Goal: Find specific page/section: Find specific page/section

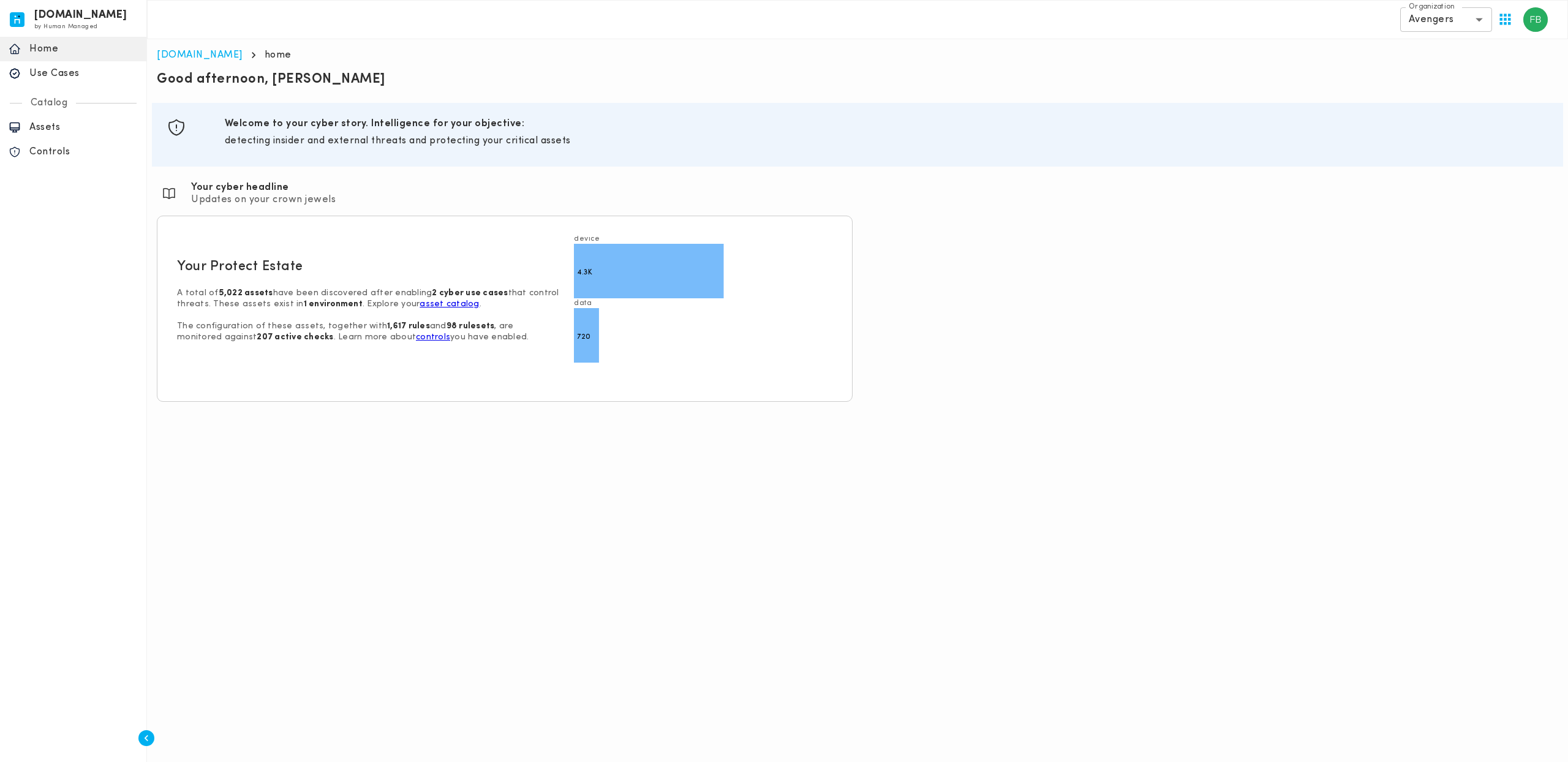
click at [79, 79] on p "Use Cases" at bounding box center [83, 73] width 108 height 12
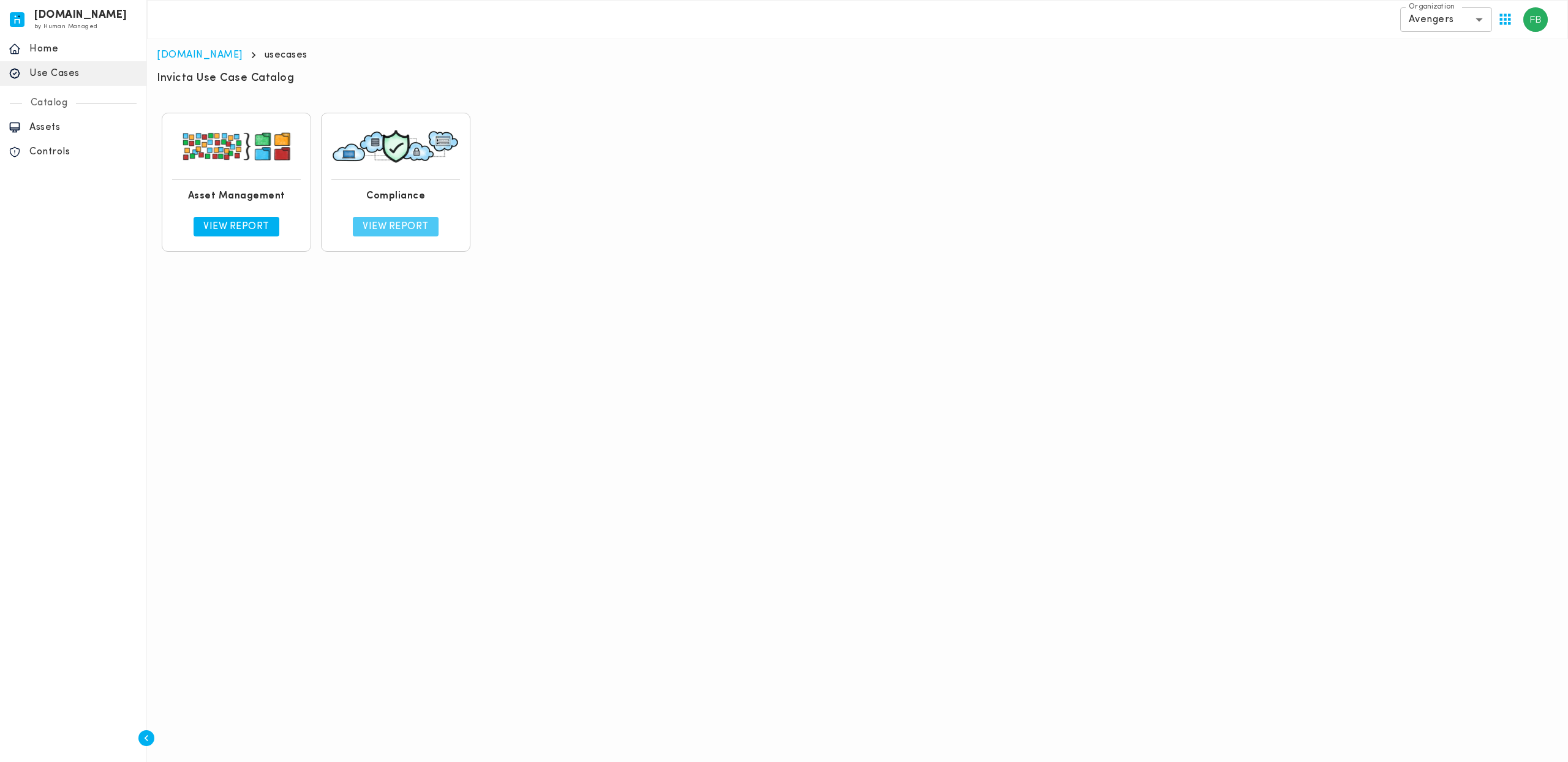
click at [376, 229] on p "View Report" at bounding box center [396, 226] width 66 height 12
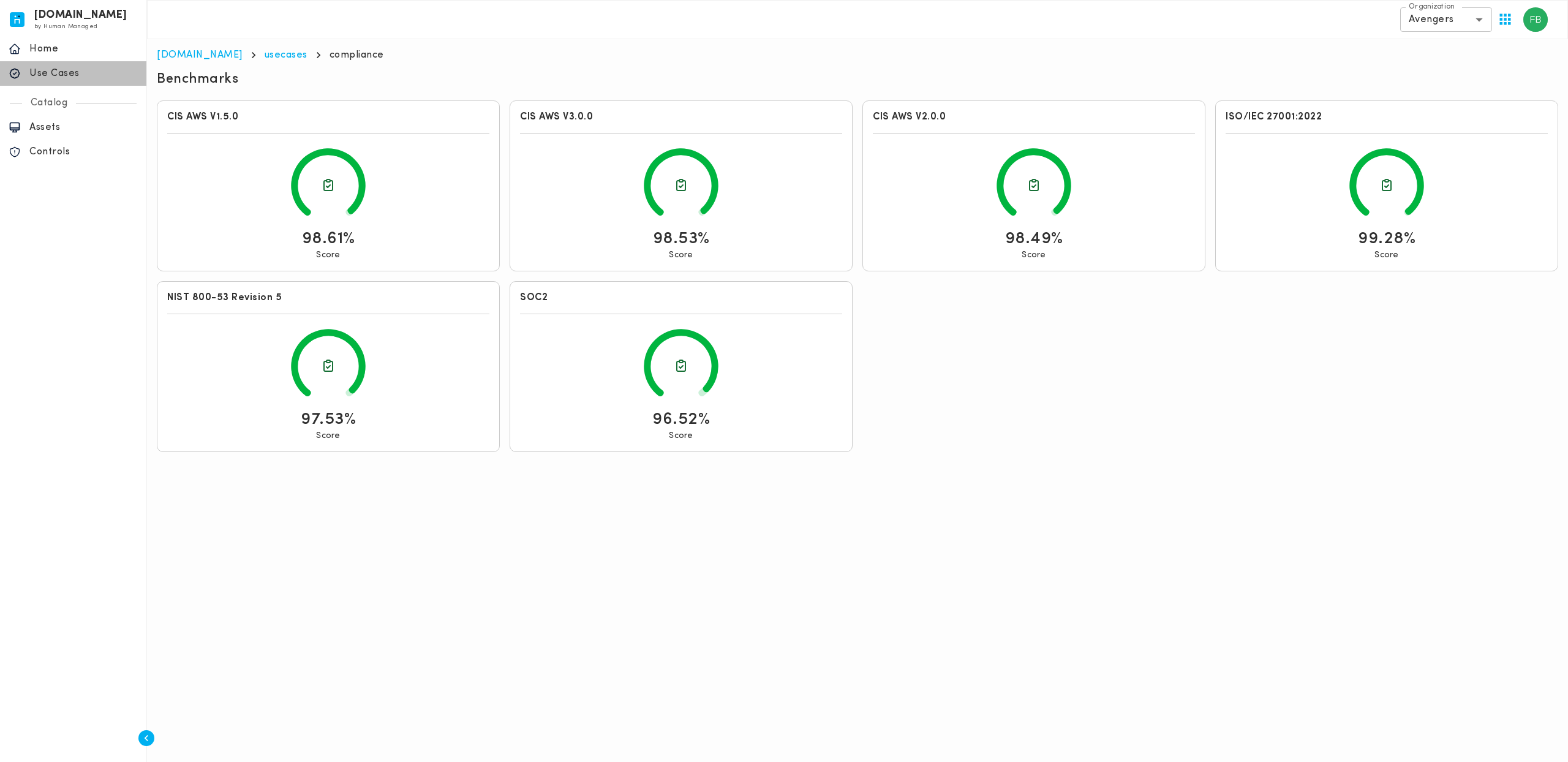
click at [89, 73] on p "Use Cases" at bounding box center [83, 73] width 108 height 12
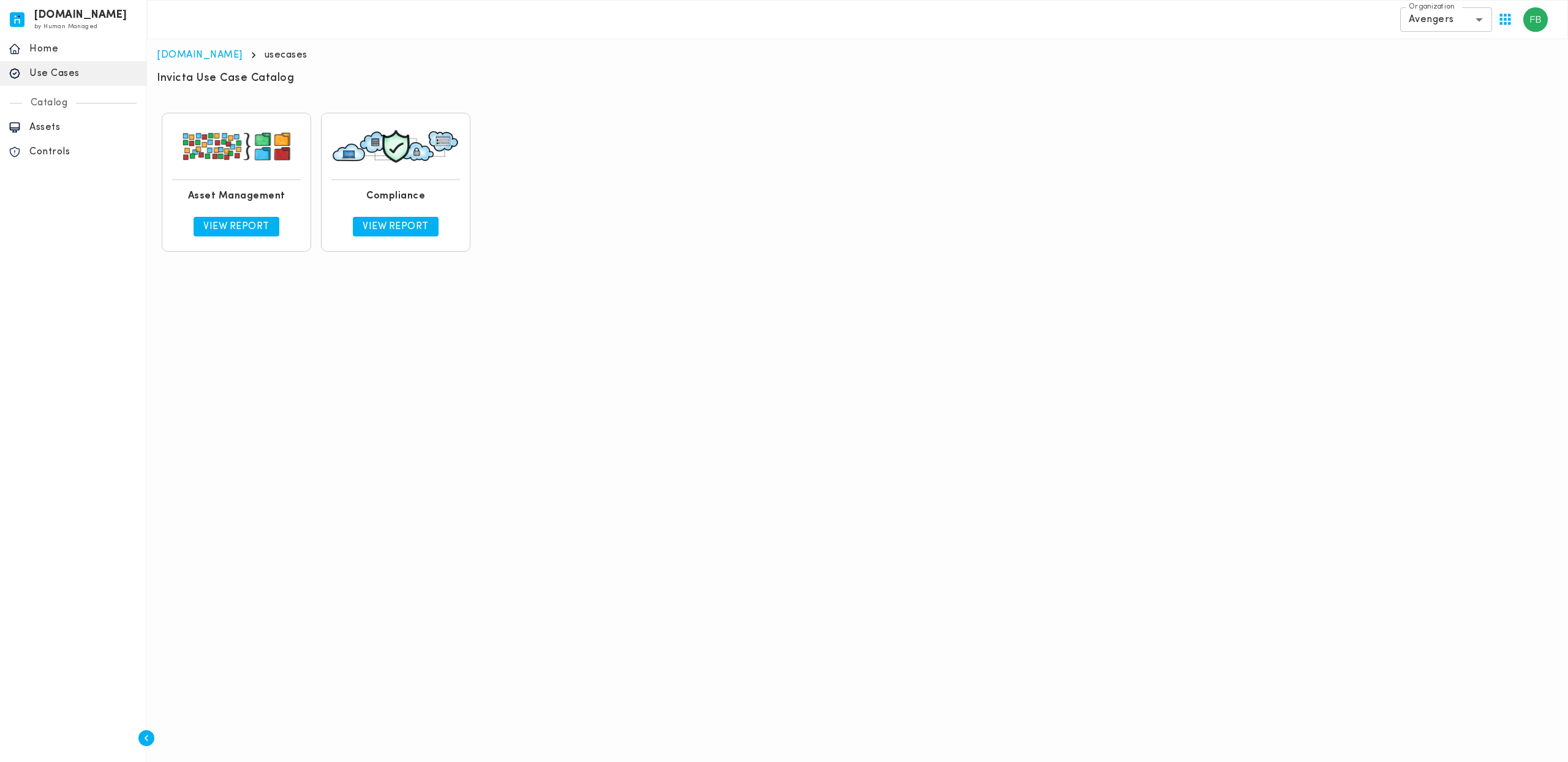
click at [390, 231] on p "View Report" at bounding box center [396, 226] width 66 height 12
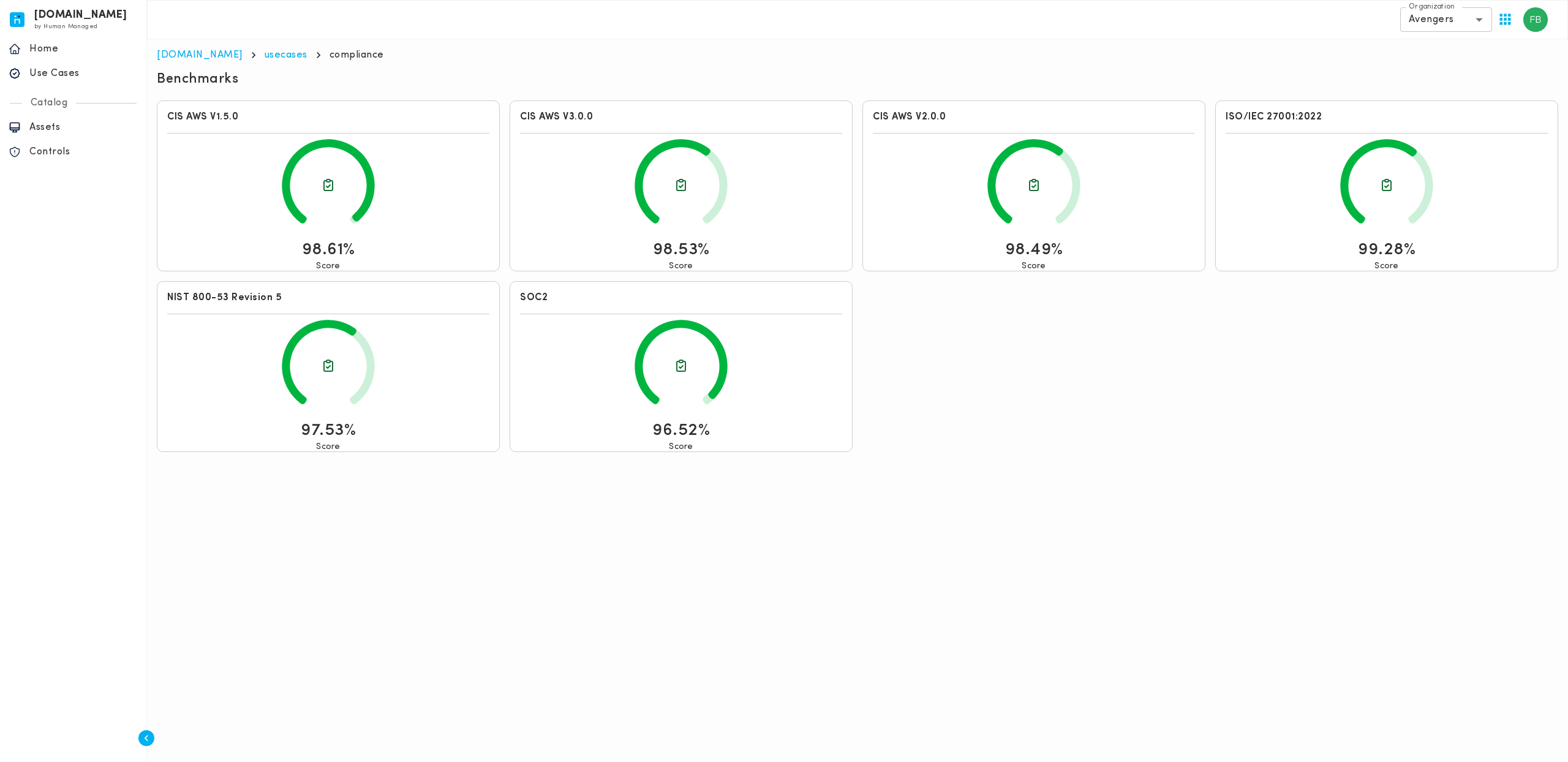
click at [116, 49] on p "Home" at bounding box center [83, 49] width 108 height 12
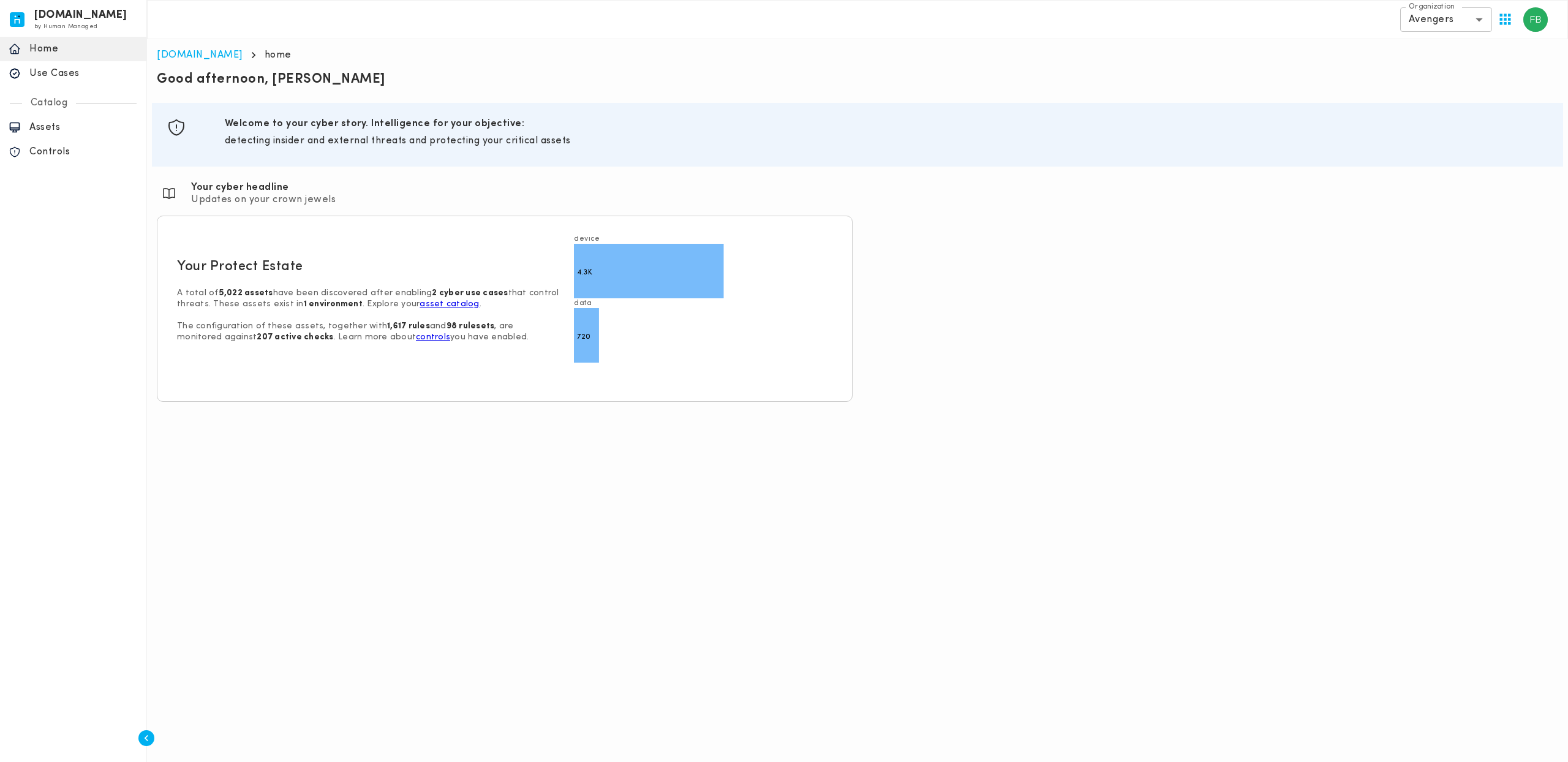
click at [90, 122] on p "Assets" at bounding box center [83, 127] width 108 height 12
